Goal: Task Accomplishment & Management: Use online tool/utility

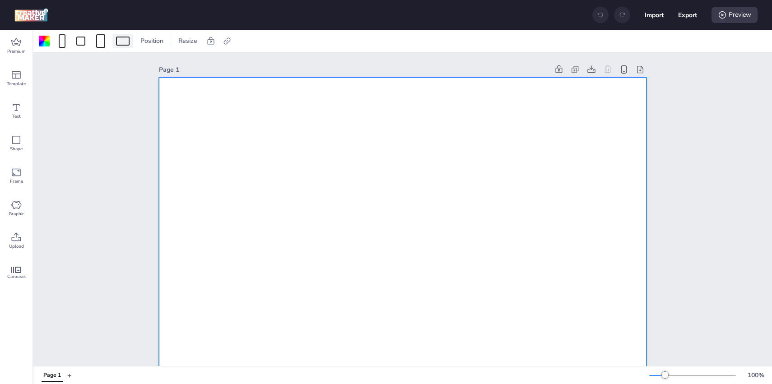
click at [128, 41] on div at bounding box center [123, 41] width 14 height 9
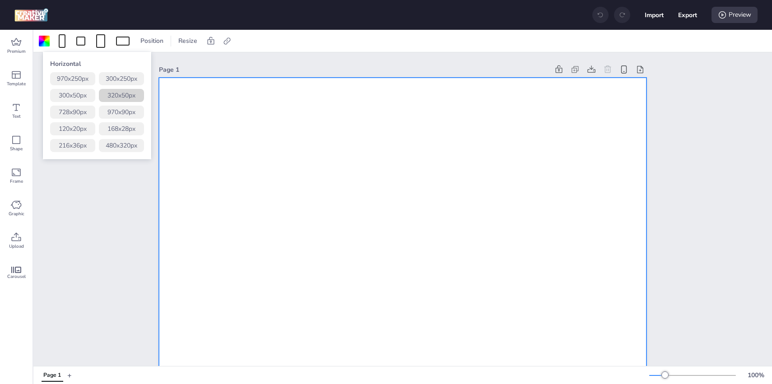
click at [121, 98] on button "320 x 50 px" at bounding box center [121, 95] width 45 height 13
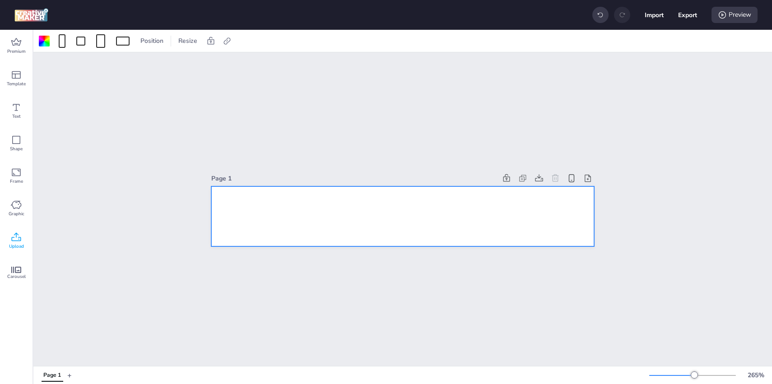
click at [20, 243] on div "Upload" at bounding box center [16, 241] width 33 height 33
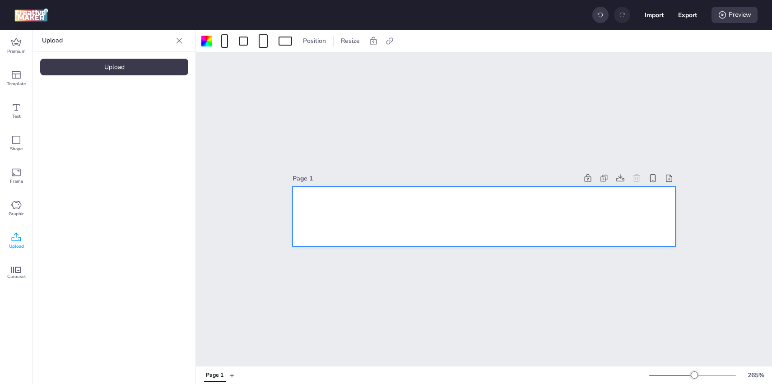
click at [157, 66] on div "Upload" at bounding box center [114, 67] width 148 height 17
click at [91, 131] on img at bounding box center [76, 125] width 55 height 9
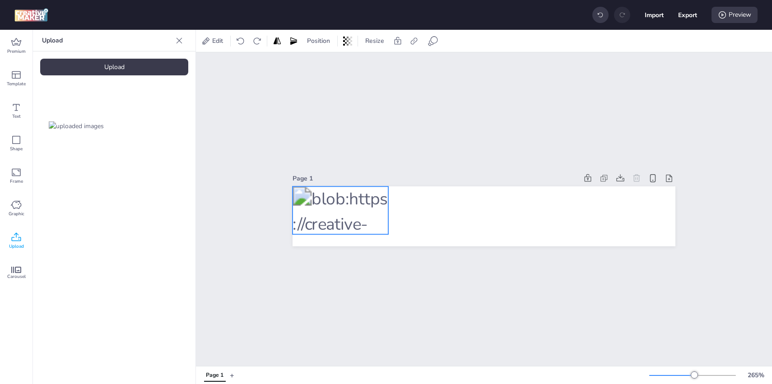
drag, startPoint x: 519, startPoint y: 220, endPoint x: 376, endPoint y: 214, distance: 143.3
click at [376, 214] on div at bounding box center [341, 211] width 96 height 48
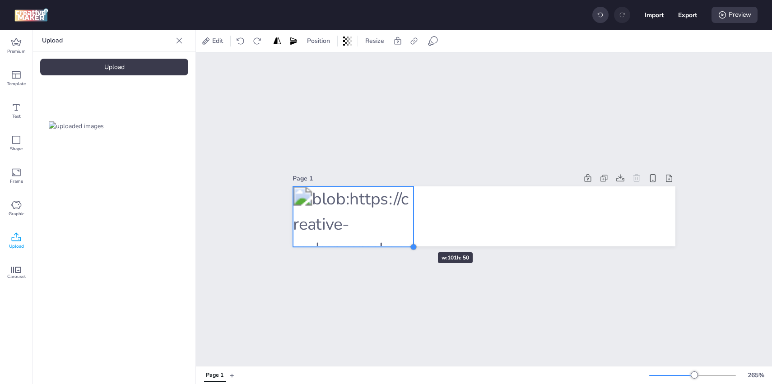
drag, startPoint x: 386, startPoint y: 235, endPoint x: 411, endPoint y: 236, distance: 24.9
click at [411, 236] on div at bounding box center [484, 217] width 383 height 60
click at [697, 15] on div "Import Export Preview" at bounding box center [675, 14] width 165 height 19
click at [686, 18] on button "Export" at bounding box center [687, 14] width 19 height 19
select select "html"
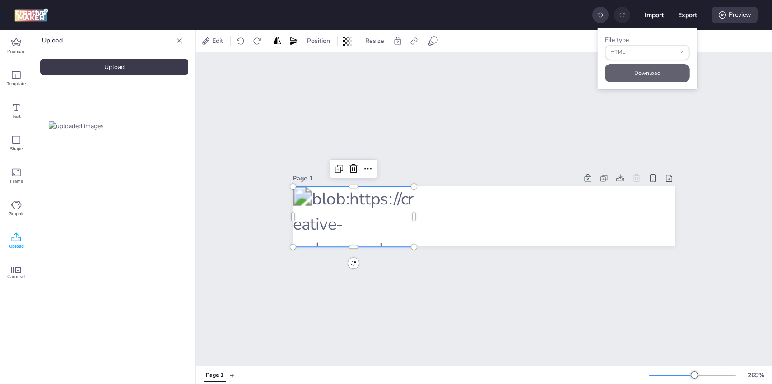
click at [648, 72] on button "Download" at bounding box center [647, 73] width 85 height 18
